Goal: Understand process/instructions: Learn how to perform a task or action

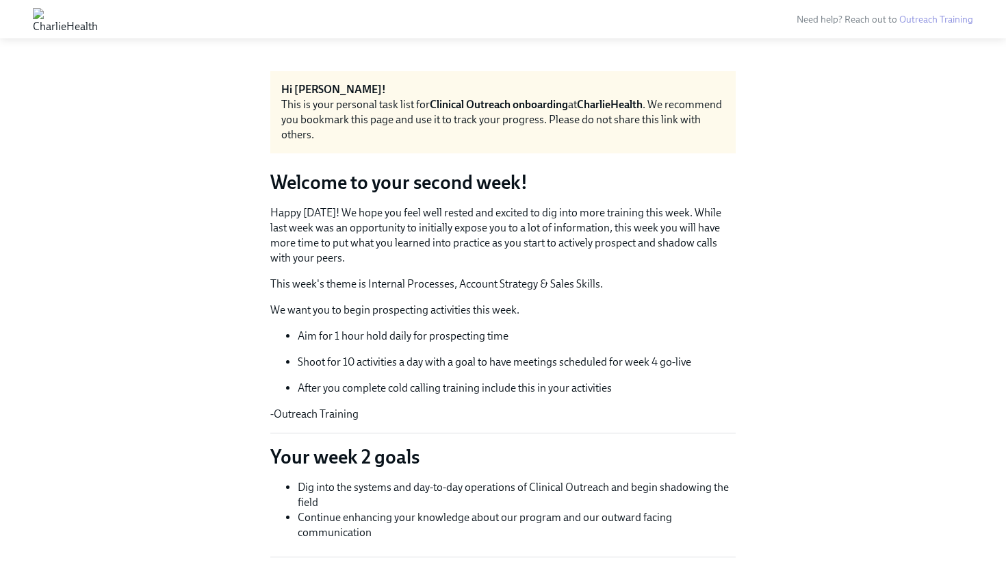
click at [523, 244] on p "Happy [DATE]! We hope you feel well rested and excited to dig into more trainin…" at bounding box center [502, 235] width 465 height 60
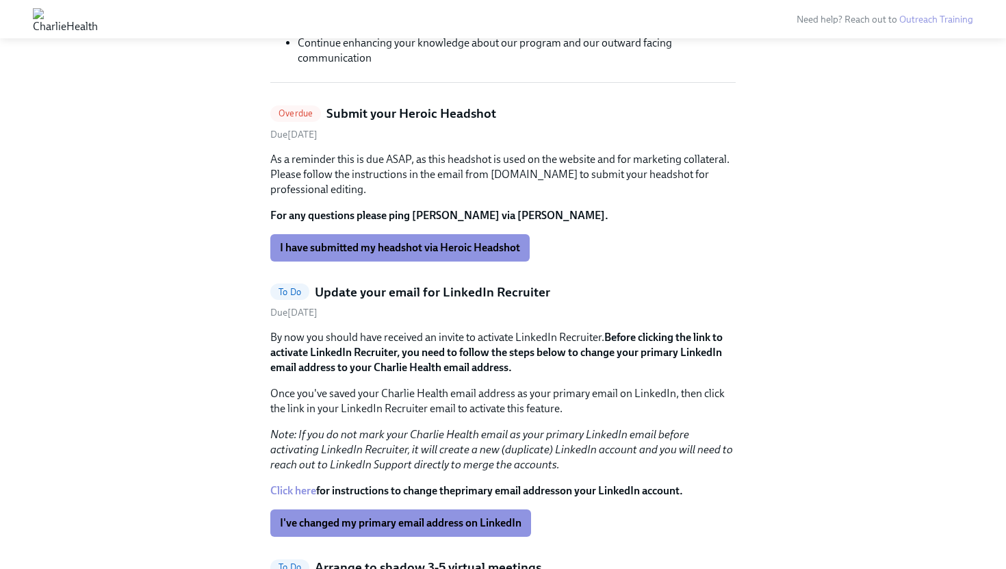
scroll to position [487, 0]
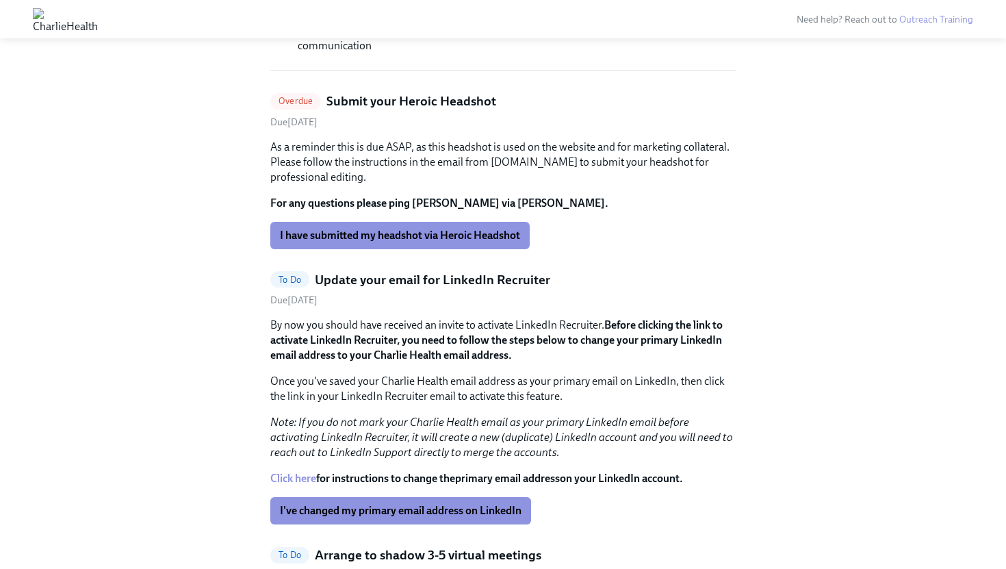
click at [413, 393] on p "Once you've saved your Charlie Health email address as your primary email on Li…" at bounding box center [502, 389] width 465 height 30
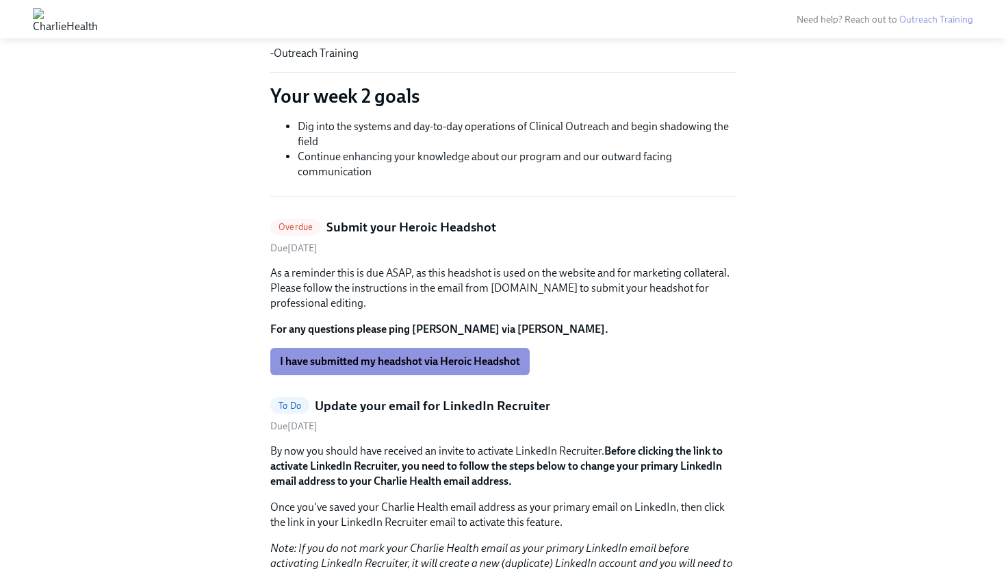
scroll to position [0, 0]
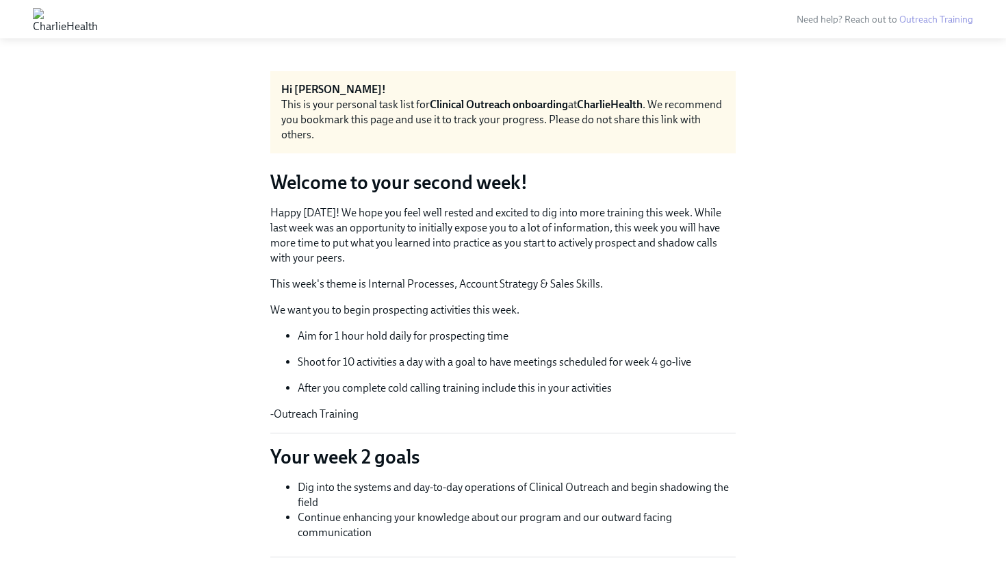
click at [430, 259] on p "Happy [DATE]! We hope you feel well rested and excited to dig into more trainin…" at bounding box center [502, 235] width 465 height 60
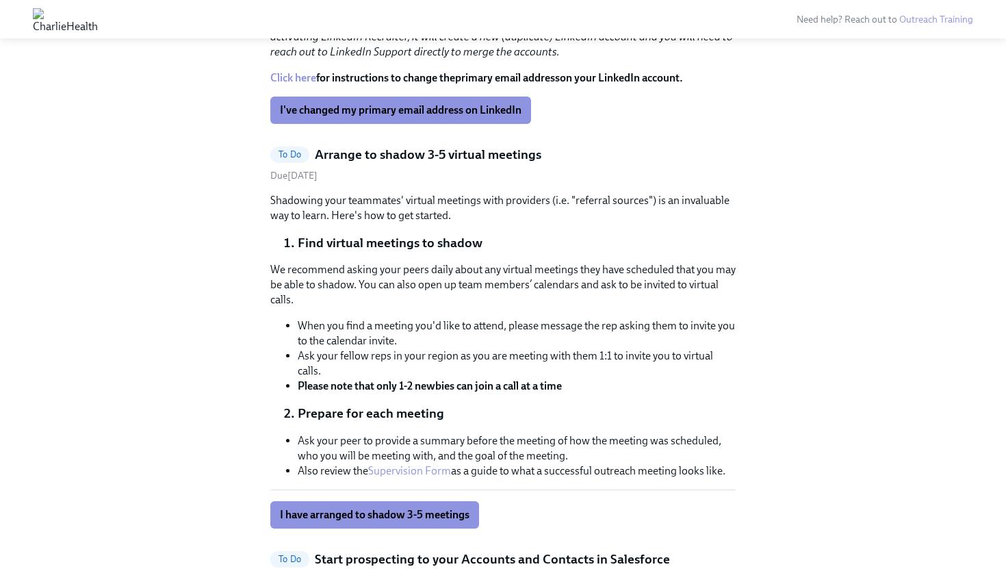
click at [409, 238] on li "Find virtual meetings to shadow" at bounding box center [517, 243] width 438 height 18
